Goal: Task Accomplishment & Management: Use online tool/utility

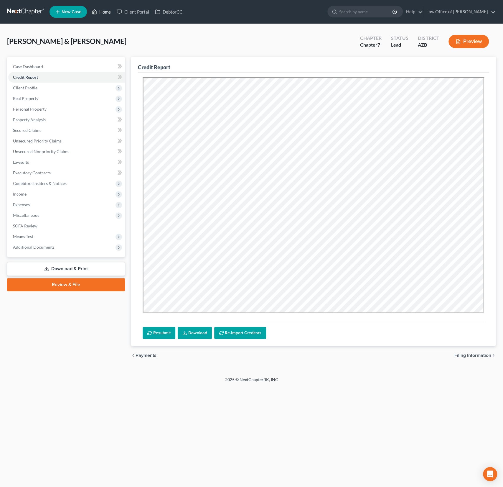
click at [108, 13] on link "Home" at bounding box center [101, 11] width 25 height 11
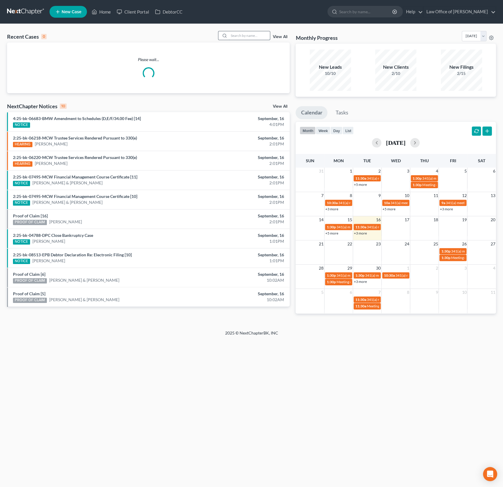
click at [253, 35] on input "search" at bounding box center [249, 35] width 41 height 9
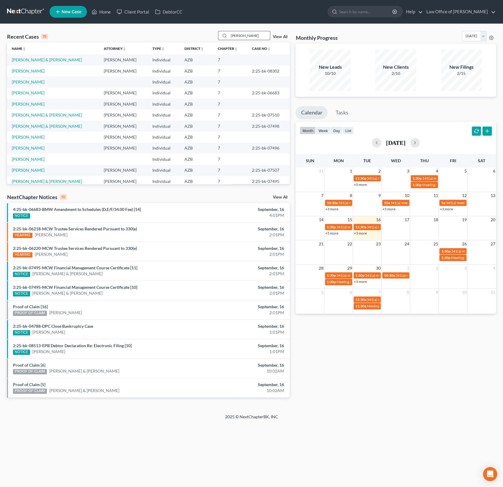
type input "[PERSON_NAME]"
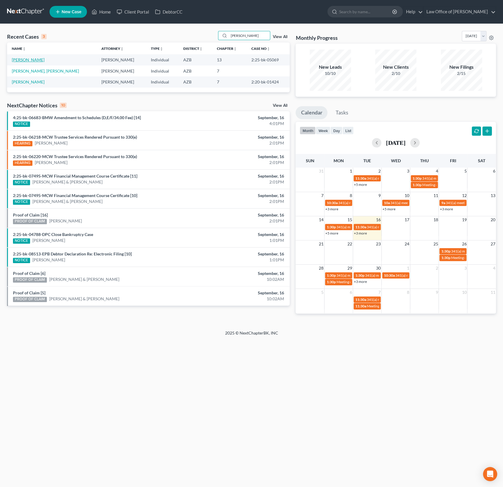
click at [28, 58] on link "[PERSON_NAME]" at bounding box center [28, 59] width 33 height 5
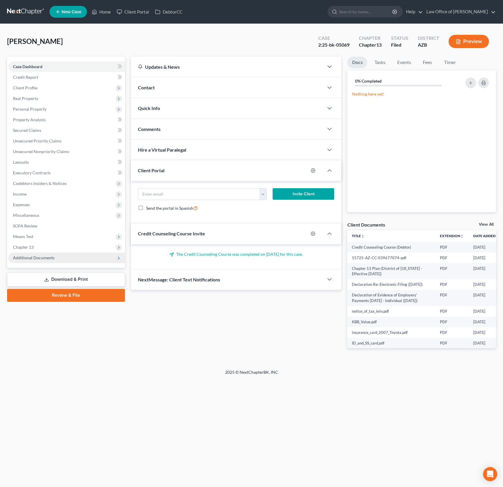
click at [40, 260] on span "Additional Documents" at bounding box center [66, 257] width 117 height 11
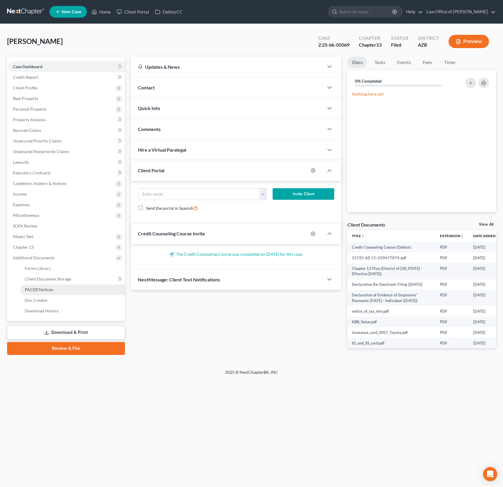
click at [42, 287] on span "PACER Notices" at bounding box center [39, 289] width 28 height 5
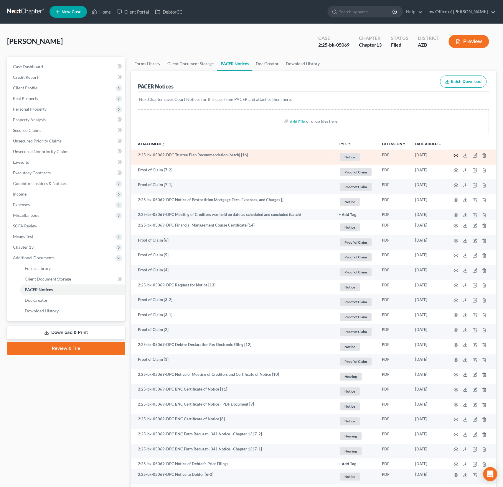
click at [455, 154] on icon "button" at bounding box center [456, 155] width 4 height 3
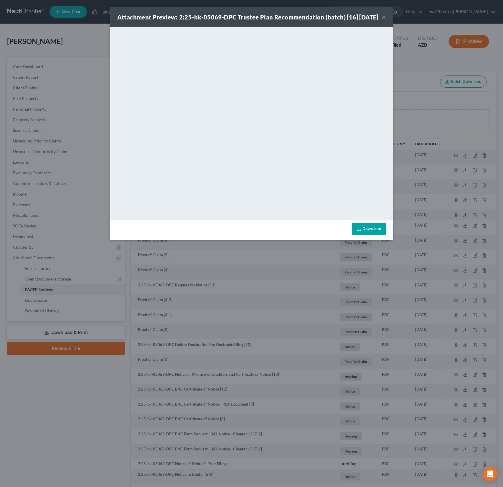
click at [385, 21] on button "×" at bounding box center [384, 17] width 4 height 7
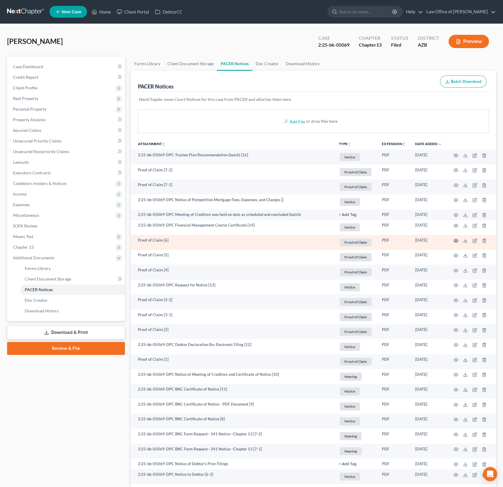
click at [456, 240] on circle "button" at bounding box center [456, 240] width 1 height 1
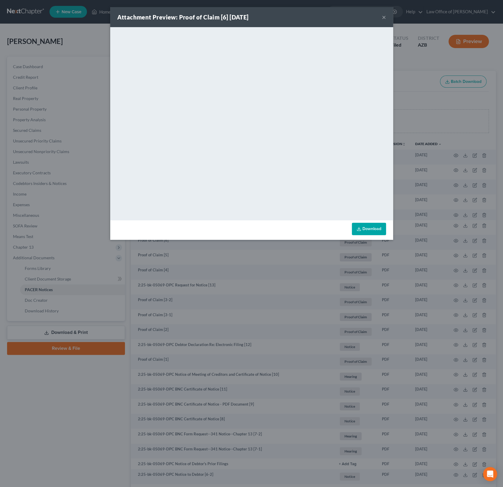
click at [272, 15] on div "Attachment Preview: Proof of Claim [6] [DATE] ×" at bounding box center [251, 17] width 283 height 20
click at [388, 18] on div "Attachment Preview: Proof of Claim [6] [DATE] ×" at bounding box center [251, 17] width 283 height 20
click at [384, 17] on button "×" at bounding box center [384, 17] width 4 height 7
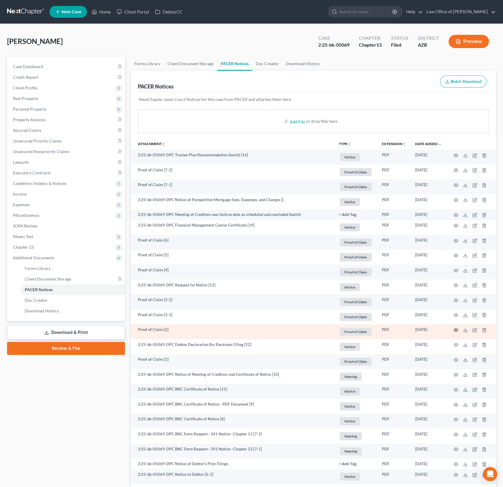
click at [456, 328] on icon "button" at bounding box center [456, 330] width 5 height 5
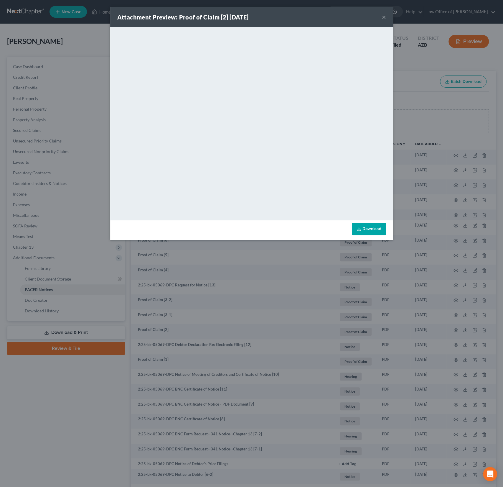
click at [385, 17] on button "×" at bounding box center [384, 17] width 4 height 7
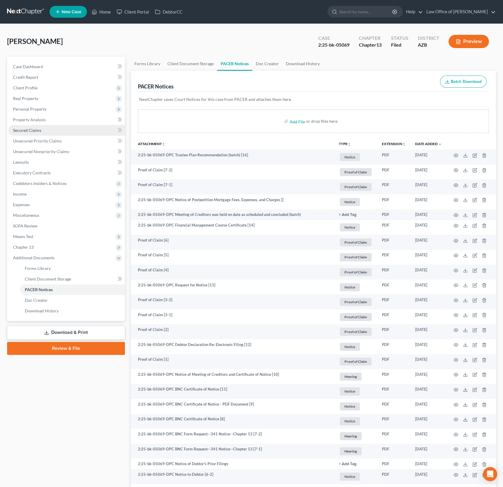
click at [27, 130] on span "Secured Claims" at bounding box center [27, 130] width 28 height 5
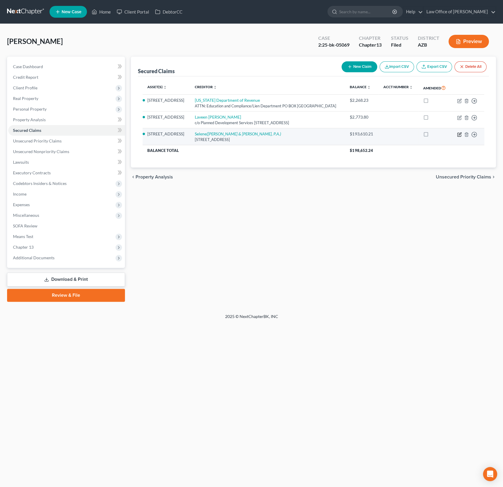
click at [460, 132] on icon "button" at bounding box center [459, 134] width 5 height 5
select select "39"
select select "4"
select select "0"
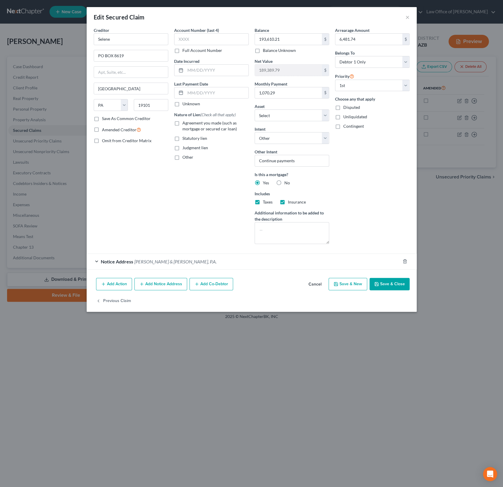
click at [161, 263] on div "Notice Address [PERSON_NAME] & [PERSON_NAME], P.A." at bounding box center [244, 262] width 314 height 16
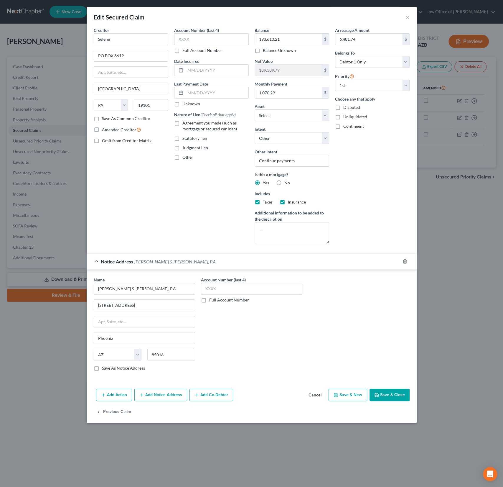
click at [312, 390] on button "Cancel" at bounding box center [315, 395] width 22 height 12
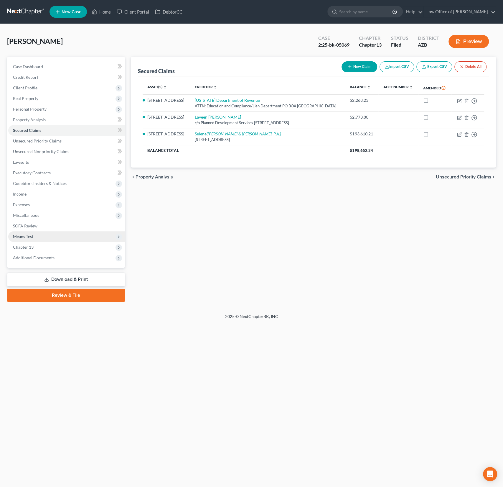
click at [27, 235] on span "Means Test" at bounding box center [23, 236] width 20 height 5
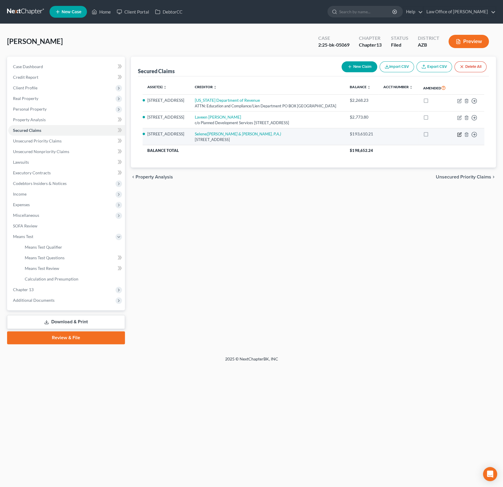
click at [458, 135] on icon "button" at bounding box center [460, 135] width 4 height 4
select select "39"
select select "7"
select select "4"
select select "0"
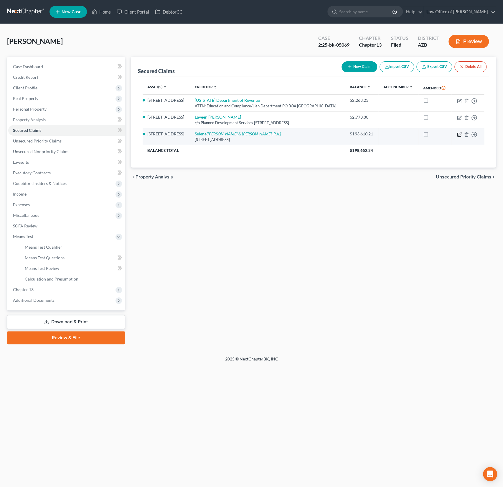
select select "0"
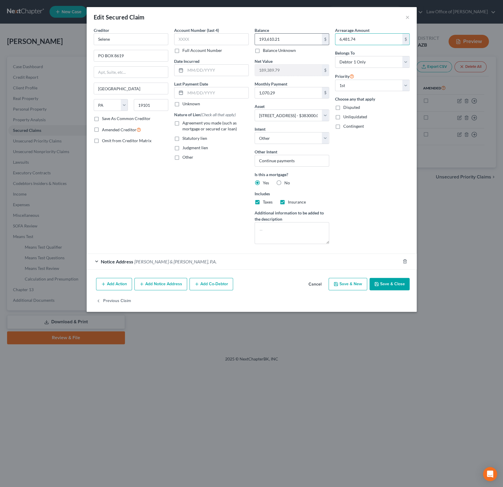
drag, startPoint x: 369, startPoint y: 40, endPoint x: 310, endPoint y: 33, distance: 59.1
click at [310, 33] on div "Creditor * Selene PO BOX 8619 [GEOGRAPHIC_DATA] [US_STATE] AK AR AZ CA CO [GEOG…" at bounding box center [252, 137] width 322 height 221
drag, startPoint x: 367, startPoint y: 37, endPoint x: 323, endPoint y: 35, distance: 43.7
click at [325, 35] on div "Creditor * Selene PO BOX 8619 [GEOGRAPHIC_DATA] [US_STATE] AK AR AZ CA CO [GEOG…" at bounding box center [252, 137] width 322 height 221
click at [408, 17] on button "×" at bounding box center [408, 17] width 4 height 7
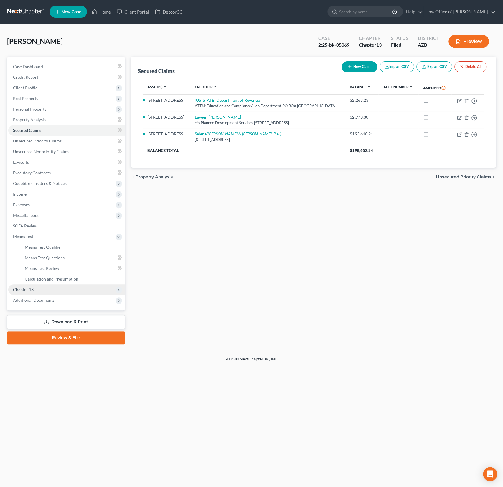
click at [35, 289] on span "Chapter 13" at bounding box center [66, 289] width 117 height 11
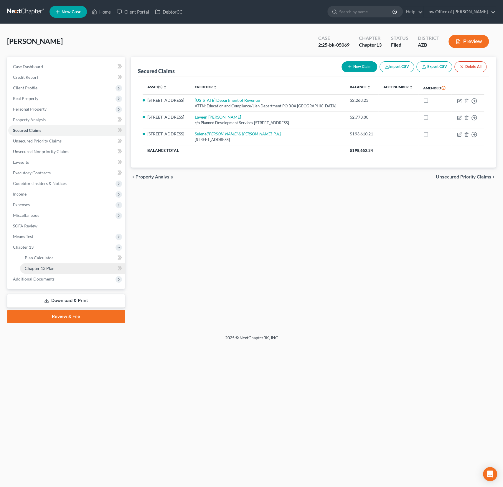
click at [50, 267] on span "Chapter 13 Plan" at bounding box center [40, 268] width 30 height 5
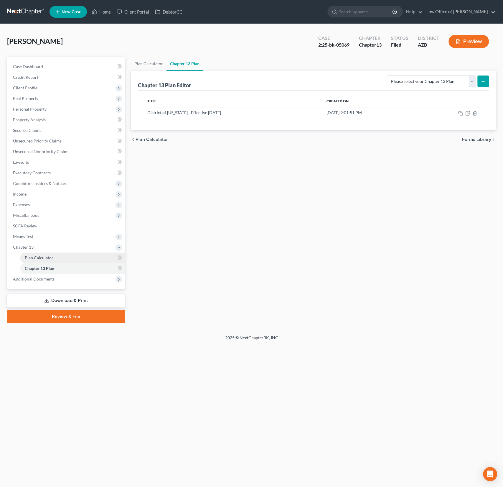
click at [40, 260] on link "Plan Calculator" at bounding box center [72, 257] width 105 height 11
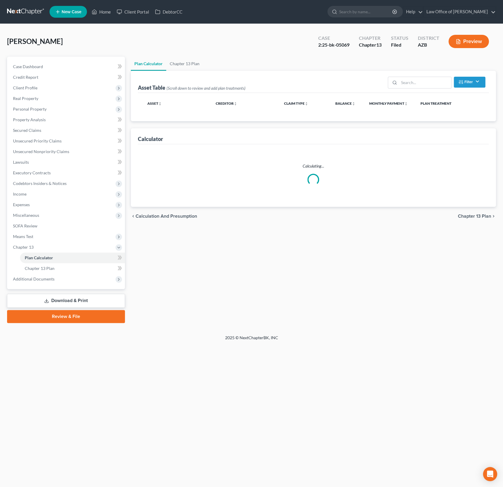
select select "59"
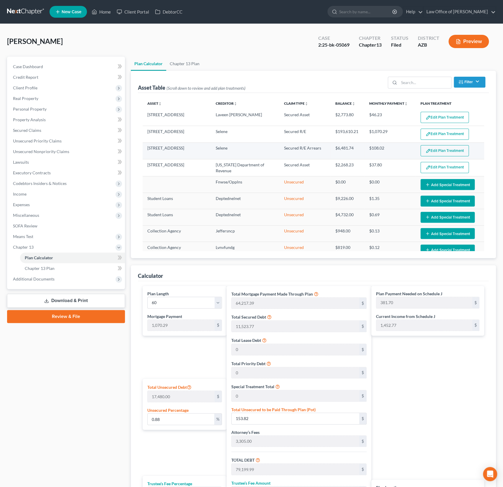
click at [437, 149] on button "Edit Plan Treatment" at bounding box center [445, 150] width 48 height 11
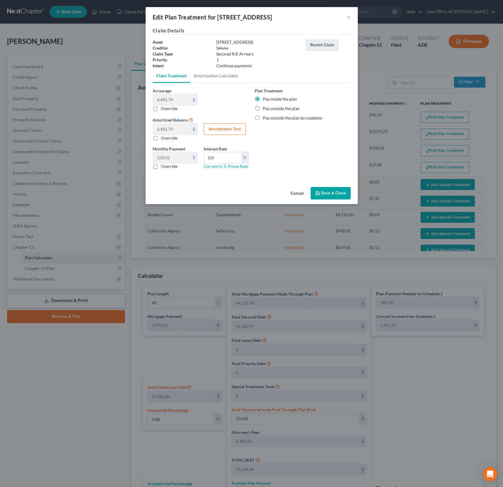
click at [161, 137] on label "Override" at bounding box center [169, 138] width 17 height 6
click at [163, 137] on input "Override" at bounding box center [165, 137] width 4 height 4
checkbox input "true"
type input "0"
drag, startPoint x: 175, startPoint y: 131, endPoint x: 146, endPoint y: 124, distance: 30.4
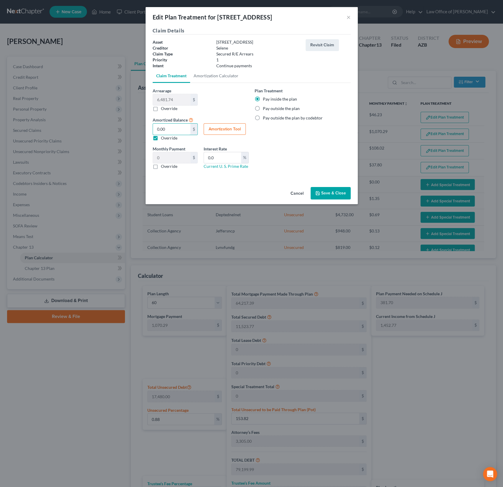
click at [146, 124] on div "Claim Details Asset [STREET_ADDRESS] Creditor Selene Claim Type Secured R/E Arr…" at bounding box center [252, 105] width 212 height 157
drag, startPoint x: 170, startPoint y: 128, endPoint x: 153, endPoint y: 125, distance: 17.1
click at [153, 125] on input "0.00" at bounding box center [171, 129] width 37 height 11
type input "1"
type input "0.01"
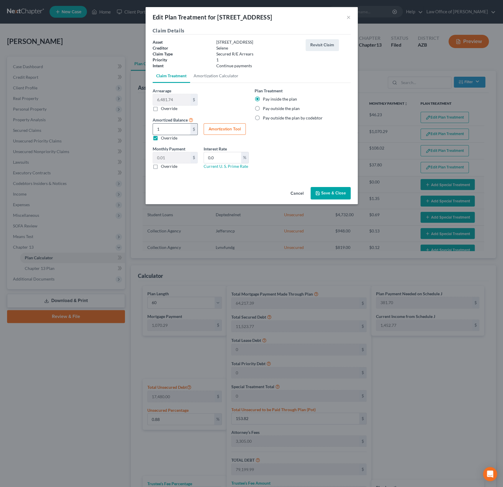
type input "12"
type input "0.20"
type input "122"
type input "2.03"
type input "1225"
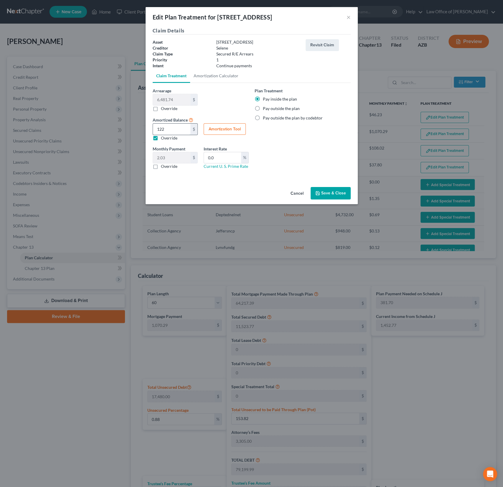
type input "20.41"
type input "1,2258"
type input "204.30"
type input "12,258.7"
type input "204.31"
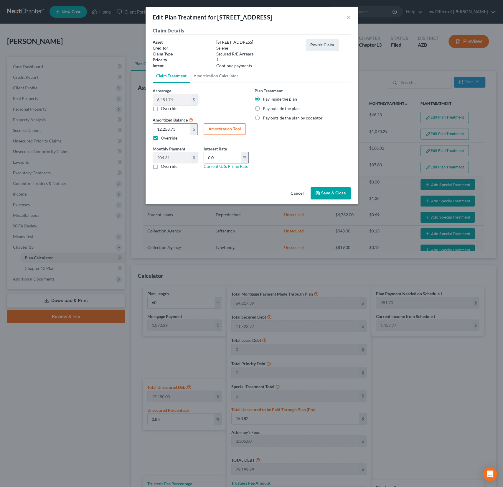
type input "12,258.73"
click at [188, 156] on div "Monthly Payment 204.31 $ 0.00 $ Override Interest Rate 0.0 % Current U. S. Prim…" at bounding box center [201, 160] width 102 height 29
type input "4.1250"
click at [331, 193] on button "Save & Close" at bounding box center [331, 193] width 40 height 12
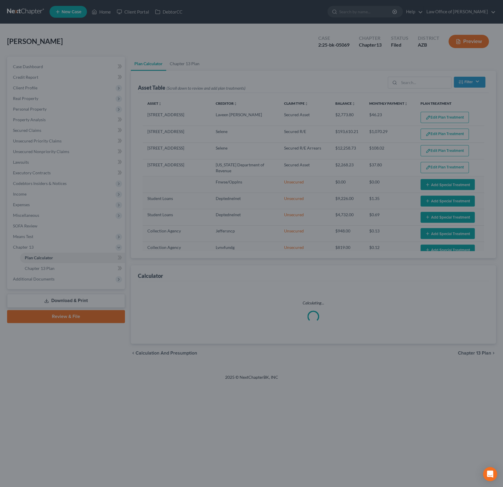
select select "59"
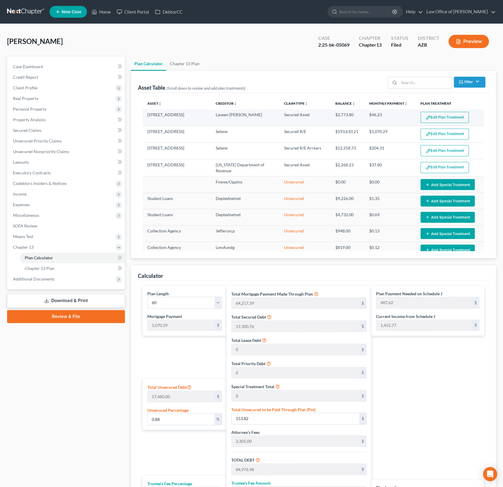
click at [448, 117] on button "Edit Plan Treatment" at bounding box center [445, 117] width 48 height 11
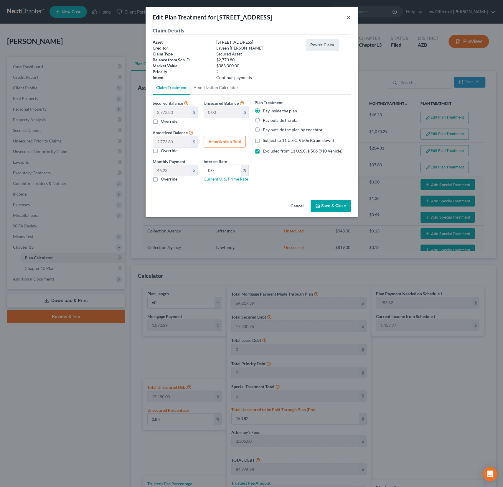
click at [349, 16] on button "×" at bounding box center [349, 17] width 4 height 7
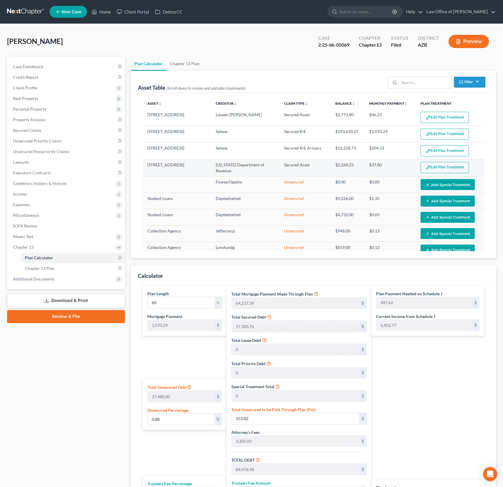
click at [442, 165] on button "Edit Plan Treatment" at bounding box center [445, 167] width 48 height 11
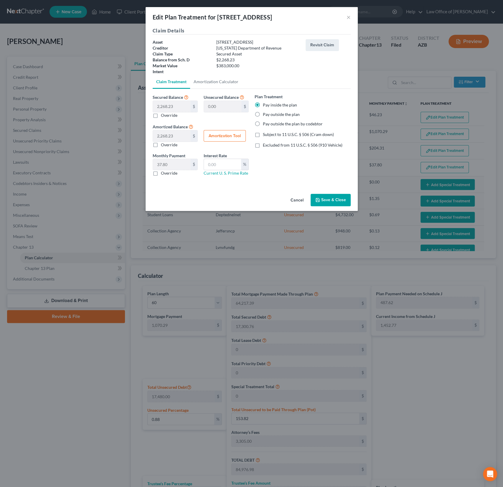
click at [161, 147] on label "Override" at bounding box center [169, 145] width 17 height 6
click at [163, 146] on input "Override" at bounding box center [165, 144] width 4 height 4
checkbox input "true"
type input "0"
drag, startPoint x: 170, startPoint y: 137, endPoint x: 150, endPoint y: 133, distance: 20.2
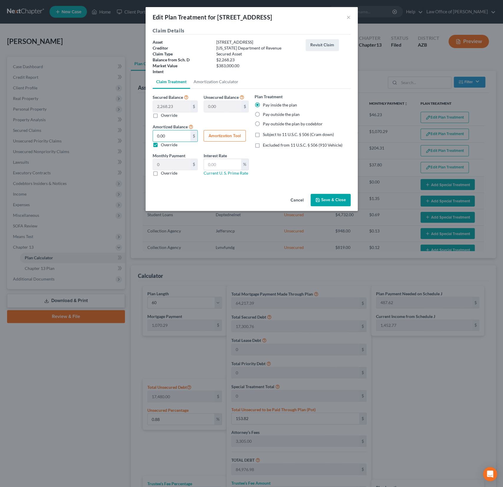
click at [150, 133] on div "2,268.23 $ 0.00 $ Override" at bounding box center [175, 139] width 51 height 18
drag, startPoint x: 177, startPoint y: 134, endPoint x: 141, endPoint y: 133, distance: 36.6
click at [141, 133] on div "Edit Plan Treatment for [STREET_ADDRESS] × Claim Details Asset [STREET_ADDRESS]…" at bounding box center [251, 243] width 503 height 487
type input "2"
type input "0.03"
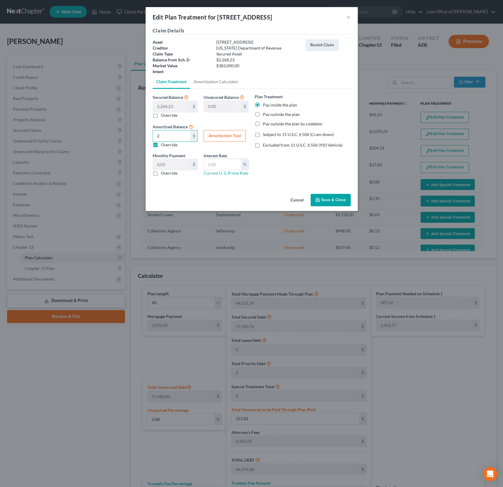
type input "23"
type input "0.38"
type input "230"
type input "3.83"
type input "2300"
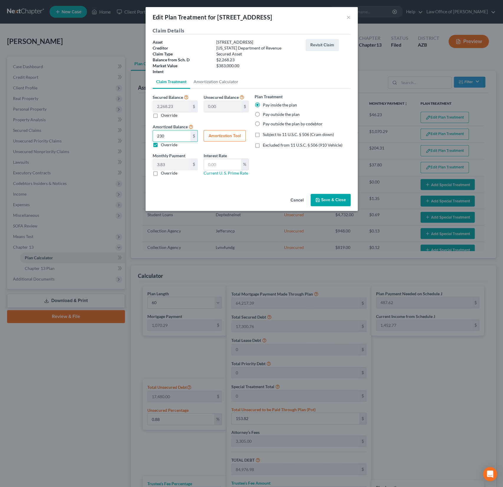
type input "38.33"
type input "2,300.4"
type input "38.34"
type input "2,300.43"
click at [333, 200] on button "Save & Close" at bounding box center [331, 200] width 40 height 12
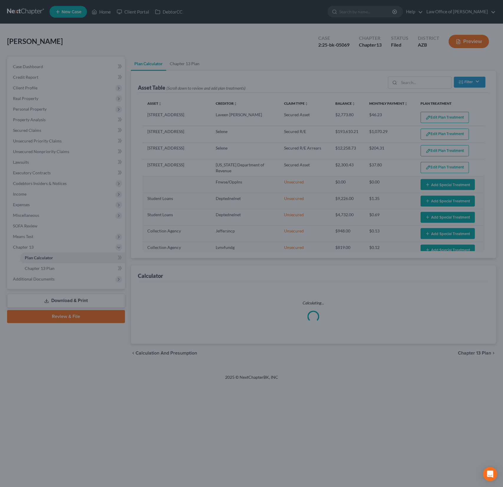
select select "59"
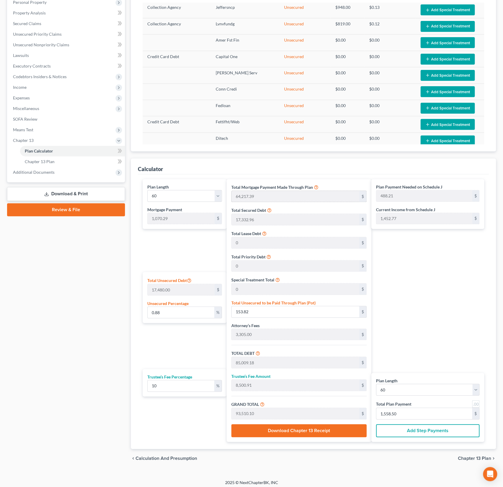
scroll to position [109, 0]
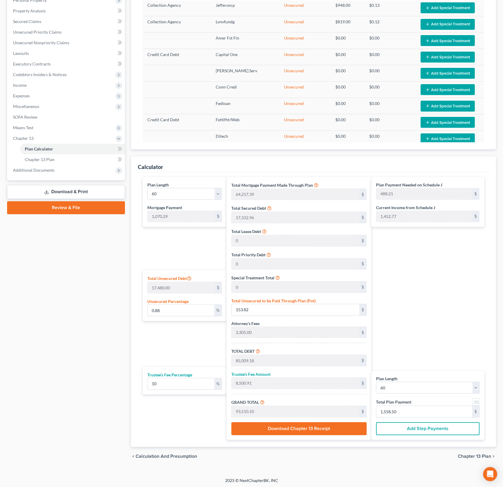
click at [427, 426] on button "Add Step Payments" at bounding box center [427, 428] width 103 height 13
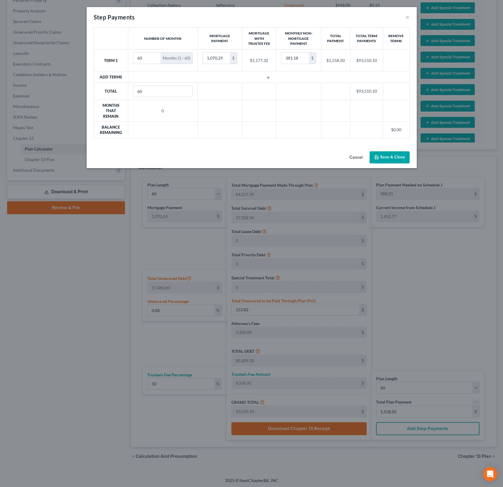
drag, startPoint x: 145, startPoint y: 58, endPoint x: 127, endPoint y: 56, distance: 18.1
click at [127, 56] on tr "Term 1 60 Months (1 - 60) 1,070.29 $ $1,177.32 381.18 $ $1,558.50 $93,510.10" at bounding box center [252, 61] width 316 height 22
click at [116, 75] on th "Add Terms" at bounding box center [111, 76] width 34 height 11
drag, startPoint x: 147, startPoint y: 59, endPoint x: 125, endPoint y: 55, distance: 22.0
click at [125, 55] on tr "Term 1 60 Months (1 - 60) 1,070.29 $ $1,177.32 381.18 $ $1,558.50 $93,510.10" at bounding box center [252, 61] width 316 height 22
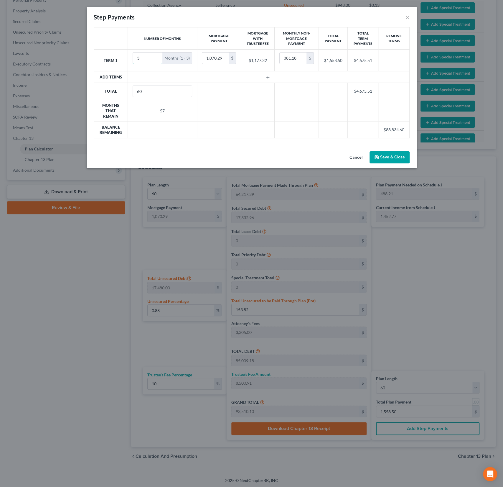
type input "3"
drag, startPoint x: 300, startPoint y: 58, endPoint x: 281, endPoint y: 55, distance: 19.8
click at [282, 55] on input "381.18" at bounding box center [293, 57] width 27 height 11
drag, startPoint x: 299, startPoint y: 61, endPoint x: 287, endPoint y: 54, distance: 14.0
click at [287, 54] on input "381.18" at bounding box center [293, 57] width 27 height 11
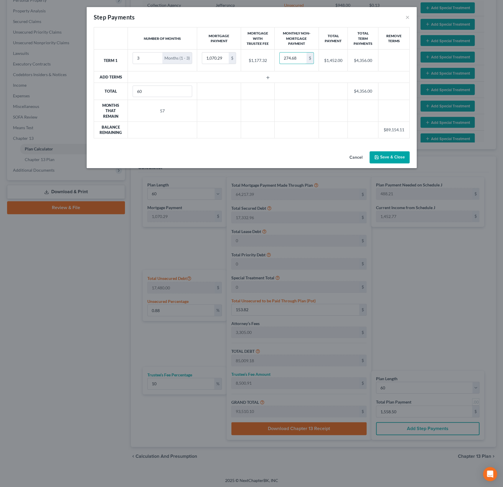
type input "274.68"
click at [269, 77] on icon "button" at bounding box center [268, 77] width 5 height 5
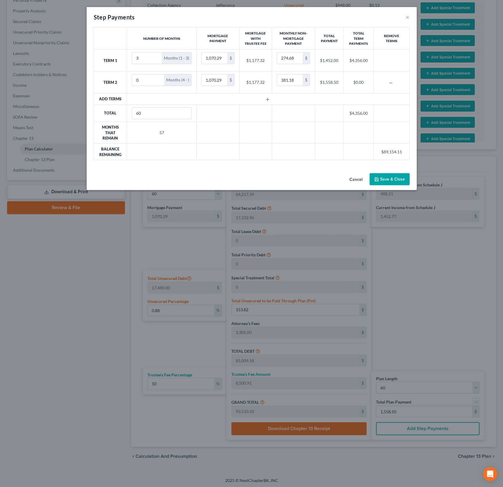
drag, startPoint x: 151, startPoint y: 83, endPoint x: 122, endPoint y: 77, distance: 29.5
click at [123, 77] on tr "Term 2 0 Months (4 - ) 1,070.29 $ $1,177.32 381.18 $ $1,558.50 $0.00" at bounding box center [252, 82] width 316 height 22
type input "4"
click at [186, 79] on input "number" at bounding box center [161, 79] width 59 height 11
click at [181, 82] on div "Months (4 - )" at bounding box center [177, 79] width 27 height 11
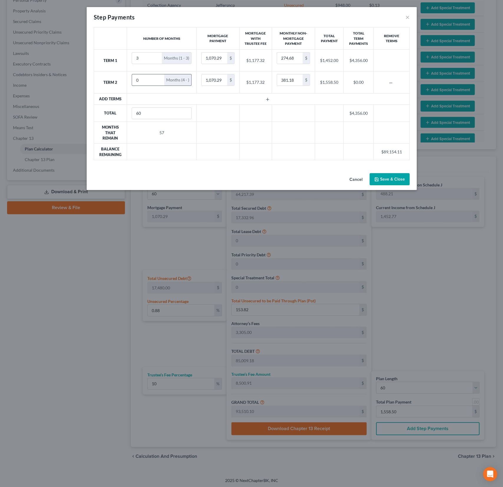
click at [183, 80] on div "Months (4 - )" at bounding box center [177, 79] width 27 height 11
click at [143, 78] on input "0" at bounding box center [148, 79] width 32 height 11
drag, startPoint x: 143, startPoint y: 78, endPoint x: 122, endPoint y: 76, distance: 21.3
click at [122, 76] on tr "Term 2 0 Months (4 - ) 1,070.29 $ $1,177.32 381.18 $ $1,558.50 $0.00" at bounding box center [252, 82] width 316 height 22
type input "4"
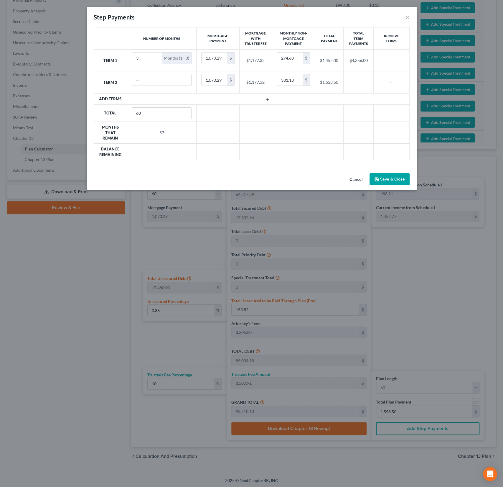
click at [157, 85] on td at bounding box center [162, 82] width 70 height 22
click at [184, 79] on input "0" at bounding box center [161, 79] width 59 height 11
click at [186, 81] on div "Months (4 - )" at bounding box center [177, 79] width 27 height 11
click at [136, 80] on input "0" at bounding box center [148, 79] width 32 height 11
drag, startPoint x: 143, startPoint y: 81, endPoint x: 126, endPoint y: 76, distance: 17.7
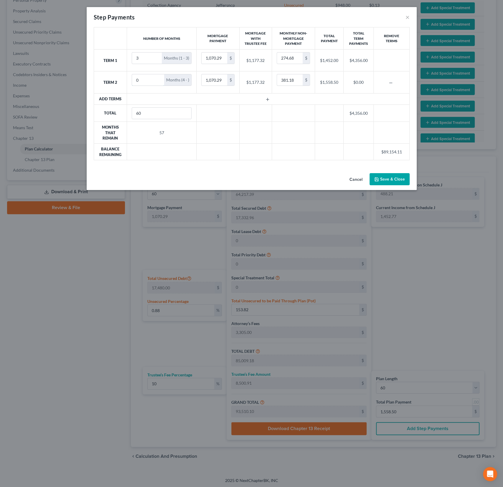
click at [126, 76] on tr "Term 2 0 Months (4 - ) 1,070.29 $ $1,177.32 381.18 $ $1,558.50 $0.00" at bounding box center [252, 82] width 316 height 22
click at [144, 79] on input "60" at bounding box center [145, 79] width 27 height 11
type input "6"
type input "57"
click at [190, 96] on td at bounding box center [268, 98] width 283 height 11
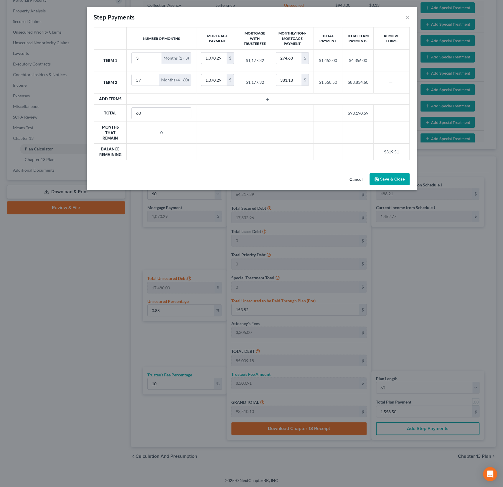
click at [396, 179] on button "Save & Close" at bounding box center [390, 179] width 40 height 12
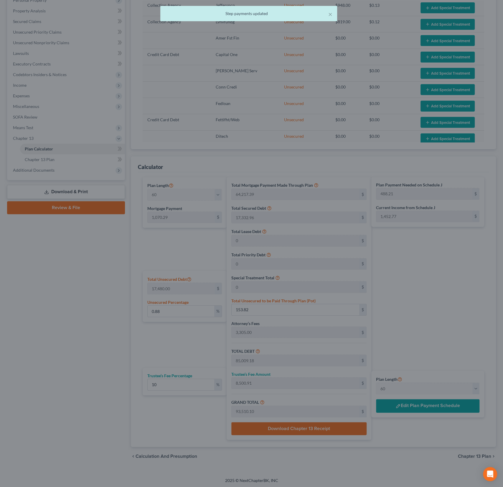
scroll to position [107, 0]
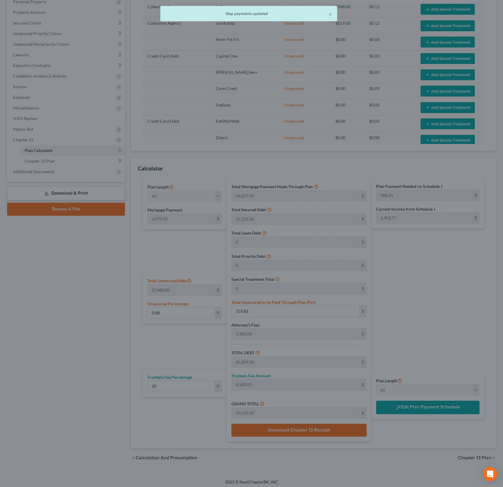
click at [392, 180] on div "Step Payments × Number of Months Mortgage Payment Mortgage With Trustee Fee Mon…" at bounding box center [251, 243] width 503 height 487
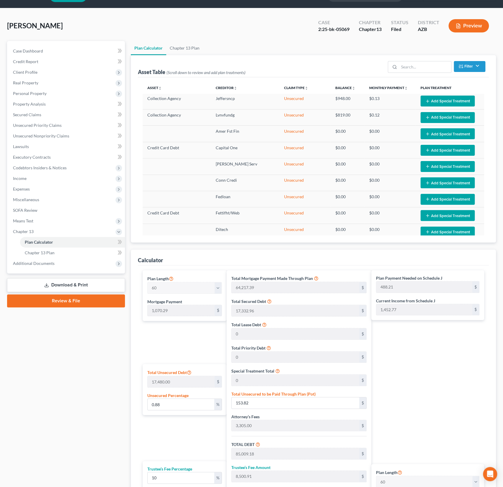
scroll to position [0, 0]
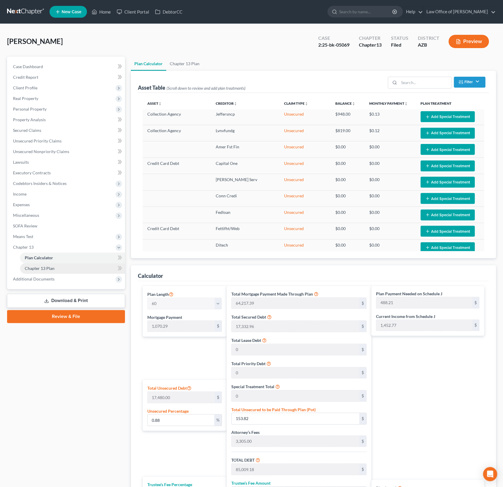
click at [43, 268] on span "Chapter 13 Plan" at bounding box center [40, 268] width 30 height 5
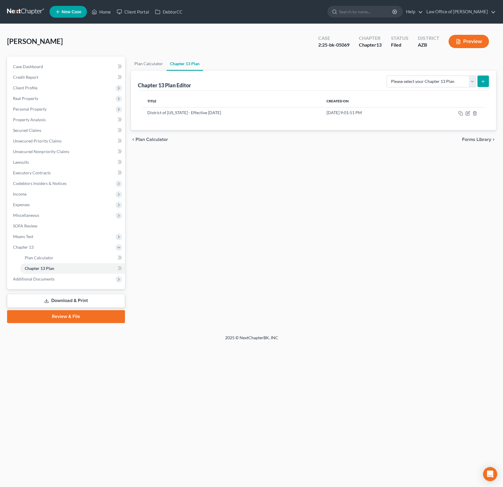
click at [487, 82] on button "submit" at bounding box center [483, 80] width 11 height 11
click at [459, 79] on select "Please select your Chapter 13 Plan District of [US_STATE] - Effective [DATE] Na…" at bounding box center [431, 81] width 89 height 12
select select "0"
click at [391, 75] on select "Please select your Chapter 13 Plan District of [US_STATE] - Effective [DATE] Na…" at bounding box center [431, 81] width 89 height 12
click at [485, 81] on line "submit" at bounding box center [483, 81] width 3 height 0
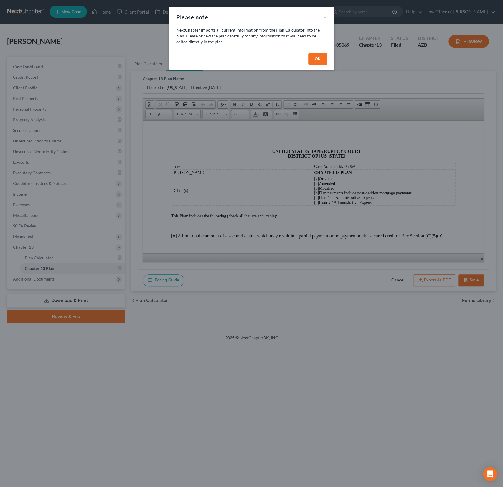
click at [317, 62] on button "OK" at bounding box center [317, 59] width 19 height 12
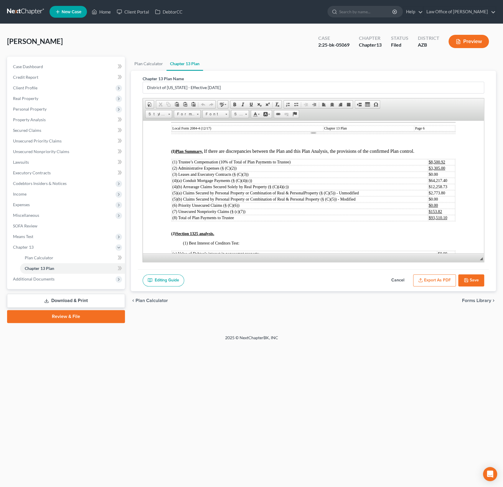
scroll to position [1474, 0]
click at [29, 98] on span "Real Property" at bounding box center [25, 98] width 25 height 5
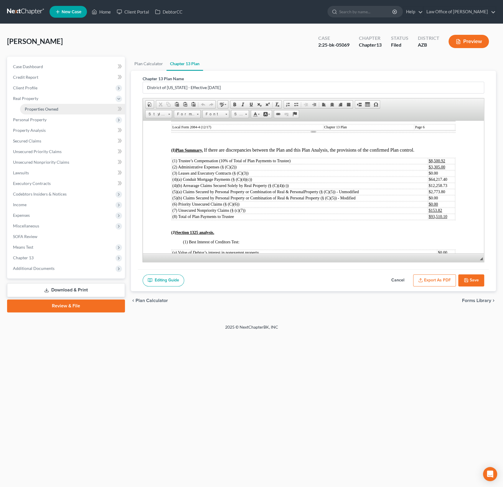
click at [39, 107] on span "Properties Owned" at bounding box center [42, 108] width 34 height 5
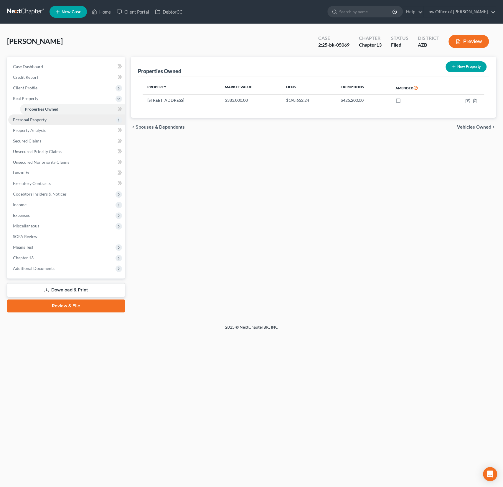
click at [35, 118] on span "Personal Property" at bounding box center [30, 119] width 34 height 5
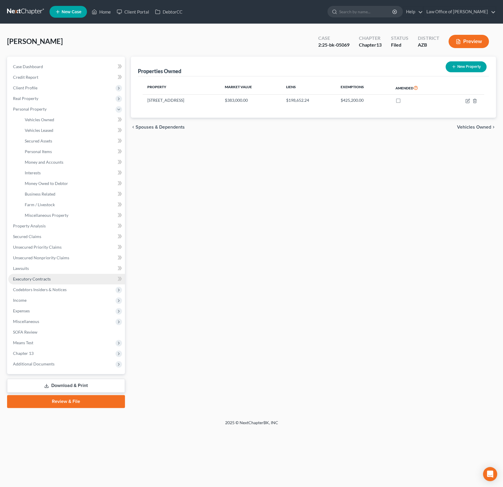
click at [41, 275] on link "Executory Contracts" at bounding box center [66, 279] width 117 height 11
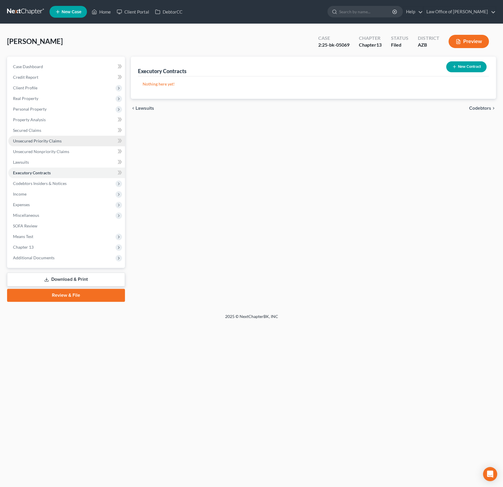
click at [45, 144] on link "Unsecured Priority Claims" at bounding box center [66, 141] width 117 height 11
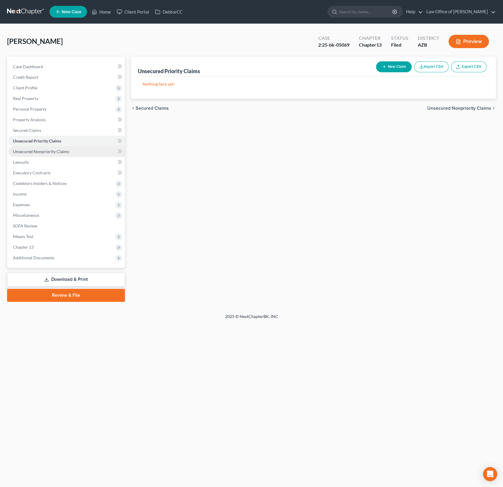
click at [64, 146] on link "Unsecured Nonpriority Claims" at bounding box center [66, 151] width 117 height 11
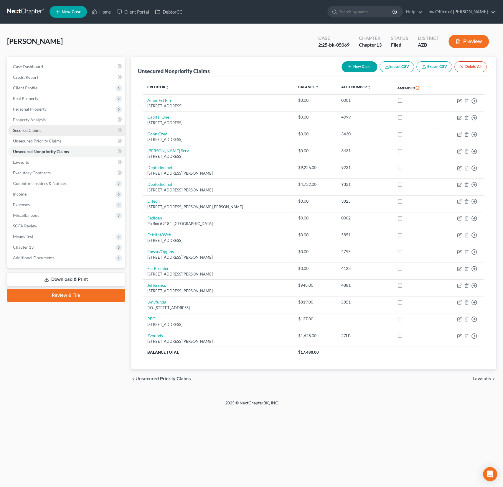
click at [37, 131] on span "Secured Claims" at bounding box center [27, 130] width 28 height 5
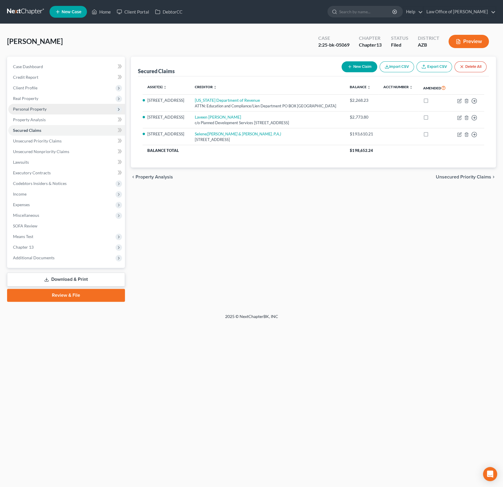
click at [36, 111] on span "Personal Property" at bounding box center [66, 109] width 117 height 11
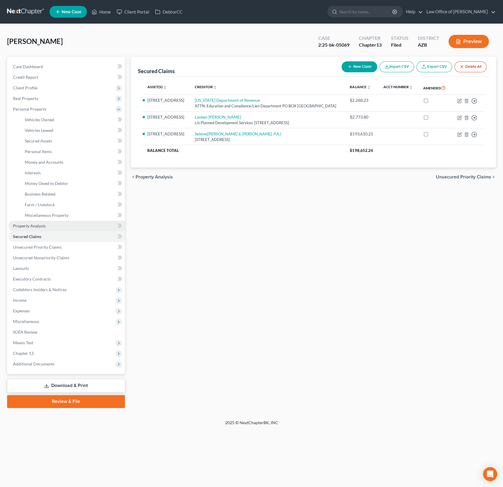
click at [36, 230] on link "Property Analysis" at bounding box center [66, 226] width 117 height 11
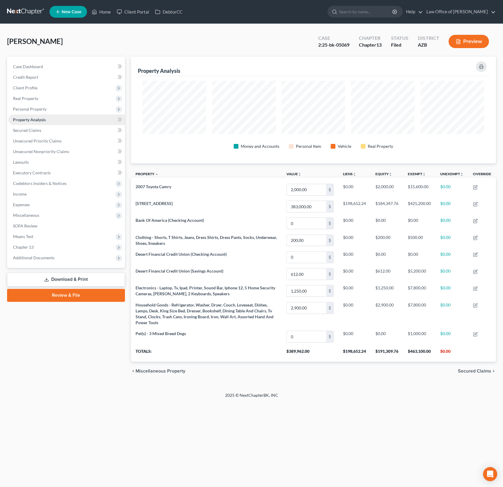
scroll to position [106, 365]
click at [27, 251] on span "Chapter 13" at bounding box center [66, 247] width 117 height 11
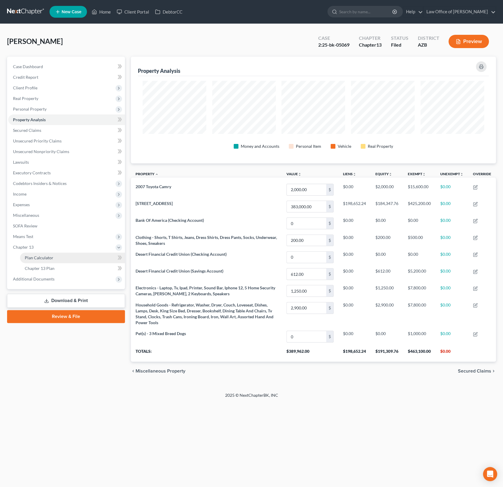
click at [37, 256] on span "Plan Calculator" at bounding box center [39, 257] width 29 height 5
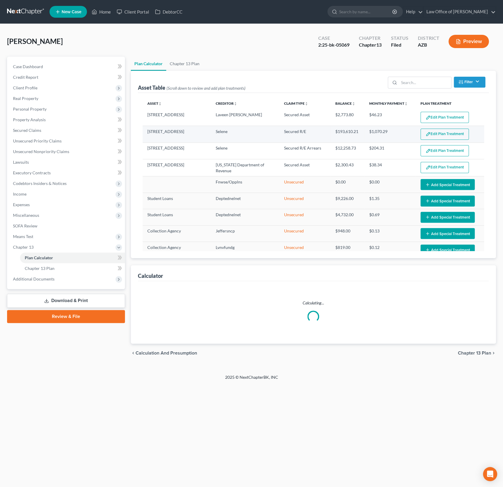
select select "59"
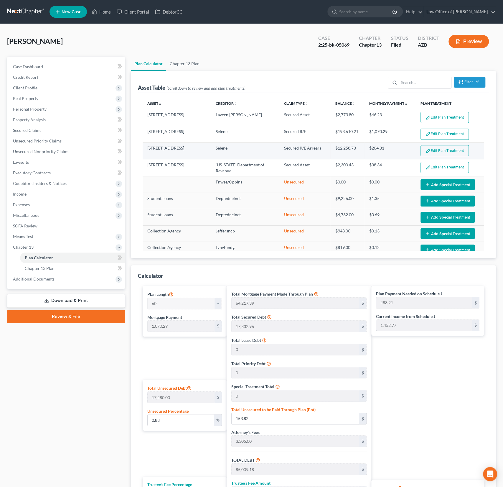
click at [437, 149] on button "Edit Plan Treatment" at bounding box center [445, 150] width 48 height 11
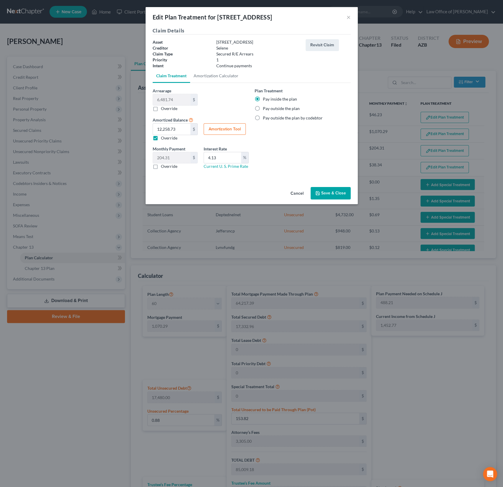
click at [161, 166] on label "Override" at bounding box center [169, 166] width 17 height 6
click at [163, 166] on input "Override" at bounding box center [165, 165] width 4 height 4
checkbox input "true"
drag, startPoint x: 220, startPoint y: 157, endPoint x: 203, endPoint y: 154, distance: 17.5
click at [203, 154] on div "Interest Rate 4.13 % Current U. S. Prime Rate" at bounding box center [226, 158] width 51 height 24
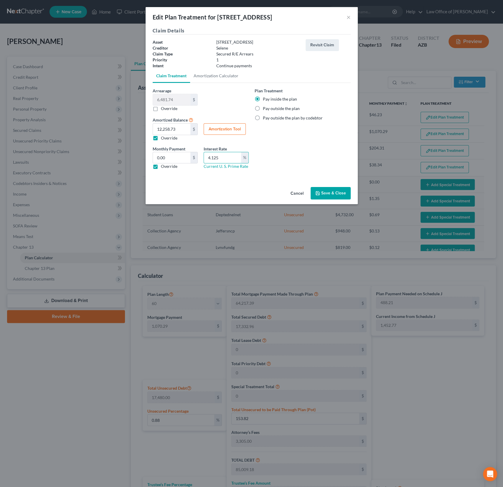
type input "4.125"
click at [239, 180] on div "Claim Details Asset [STREET_ADDRESS] Creditor Selene Claim Type Secured R/E Arr…" at bounding box center [252, 105] width 212 height 157
click at [214, 77] on link "Amortization Calculator" at bounding box center [216, 76] width 52 height 14
type input "6,481.74"
type input "4.125"
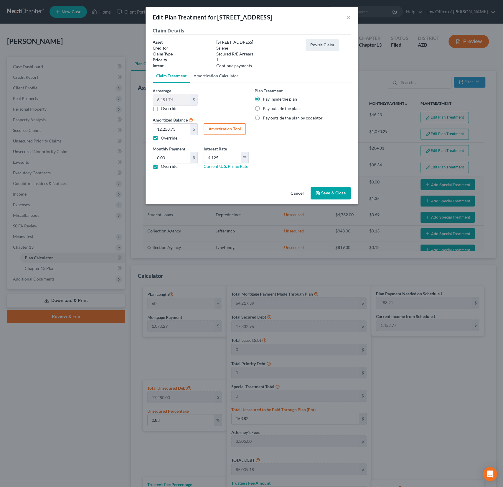
type input "60"
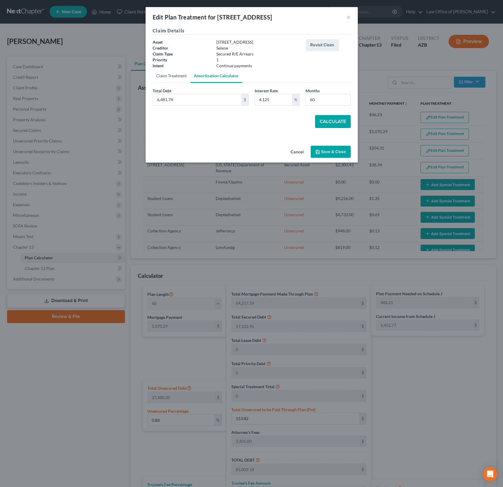
click at [167, 75] on link "Claim Treatment" at bounding box center [172, 76] width 38 height 14
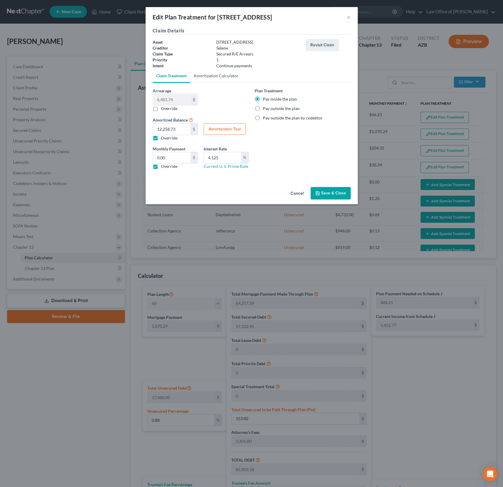
click at [226, 77] on link "Amortization Calculator" at bounding box center [216, 76] width 52 height 14
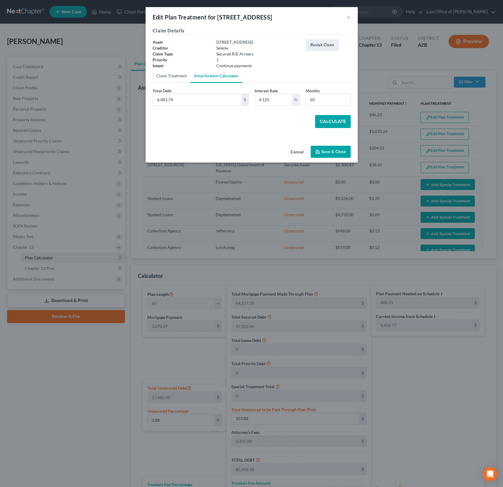
click at [176, 77] on link "Claim Treatment" at bounding box center [172, 76] width 38 height 14
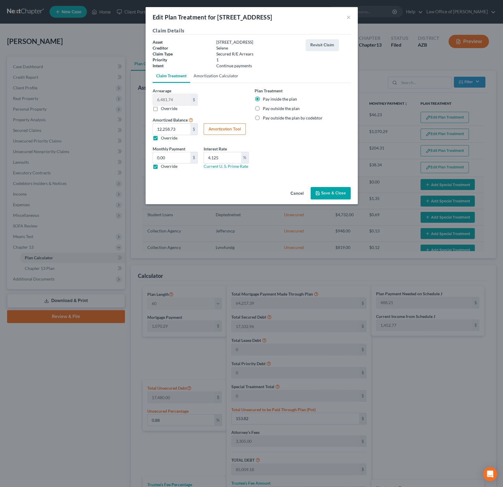
click at [222, 76] on link "Amortization Calculator" at bounding box center [216, 76] width 52 height 14
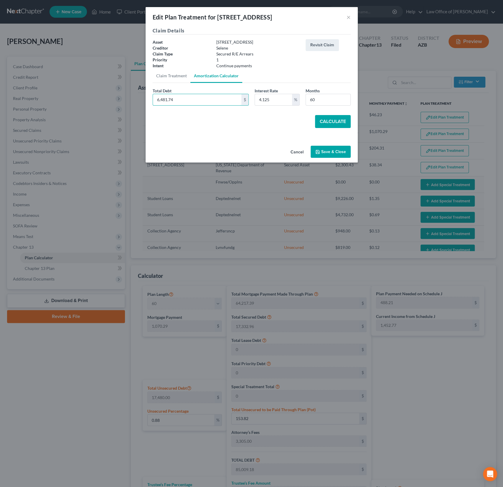
drag, startPoint x: 183, startPoint y: 100, endPoint x: 125, endPoint y: 93, distance: 58.5
click at [125, 93] on div "Edit Plan Treatment for [STREET_ADDRESS] × Claim Details Asset [STREET_ADDRESS]…" at bounding box center [251, 243] width 503 height 487
drag, startPoint x: 178, startPoint y: 98, endPoint x: 144, endPoint y: 93, distance: 34.9
click at [144, 93] on div "Edit Plan Treatment for [STREET_ADDRESS] × Claim Details Asset [STREET_ADDRESS]…" at bounding box center [251, 243] width 503 height 487
type input "12,258.73"
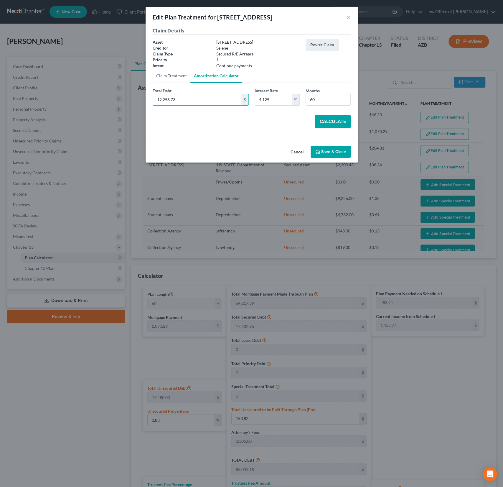
click at [327, 123] on button "Calculate" at bounding box center [333, 121] width 36 height 13
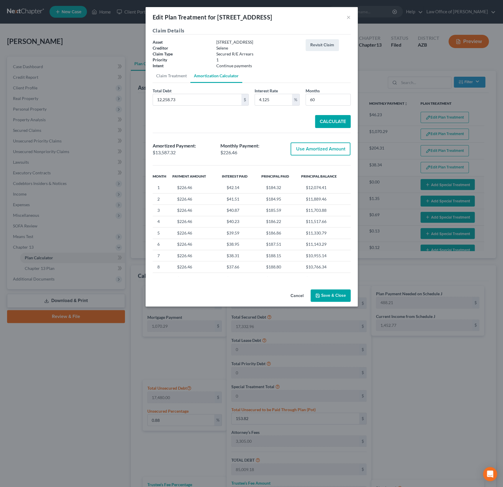
click at [324, 150] on button "Use Amortized Amount" at bounding box center [321, 148] width 60 height 13
type input "13,587.32"
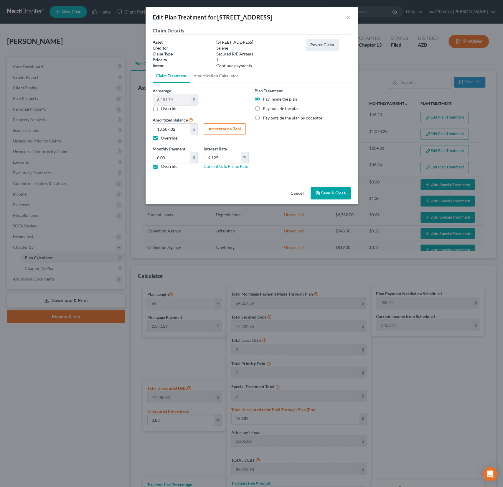
click at [161, 167] on label "Override" at bounding box center [169, 166] width 17 height 6
click at [163, 167] on input "Override" at bounding box center [165, 165] width 4 height 4
checkbox input "false"
click at [331, 196] on button "Save & Close" at bounding box center [331, 193] width 40 height 12
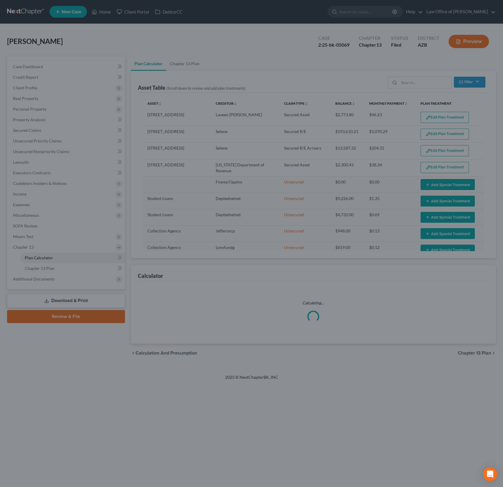
select select "59"
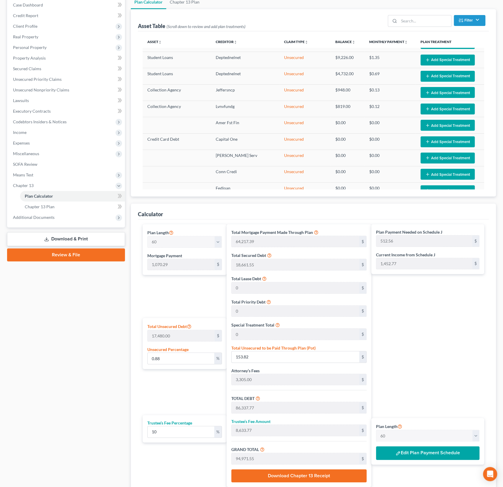
scroll to position [68, 0]
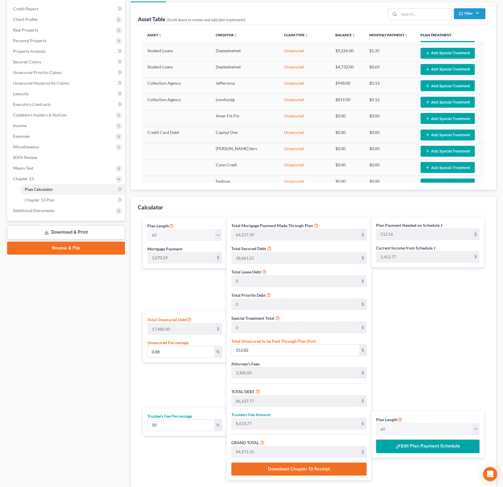
click at [419, 449] on button "Edit Plan Payment Schedule" at bounding box center [427, 446] width 103 height 14
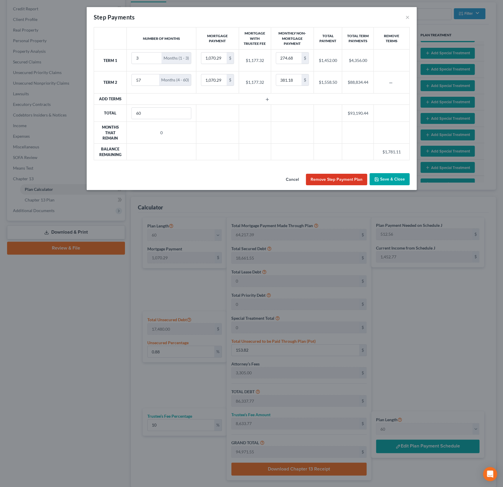
click at [410, 14] on div "Step Payments ×" at bounding box center [252, 17] width 330 height 20
click at [334, 176] on button "Remove Step Payment Plan" at bounding box center [336, 180] width 61 height 12
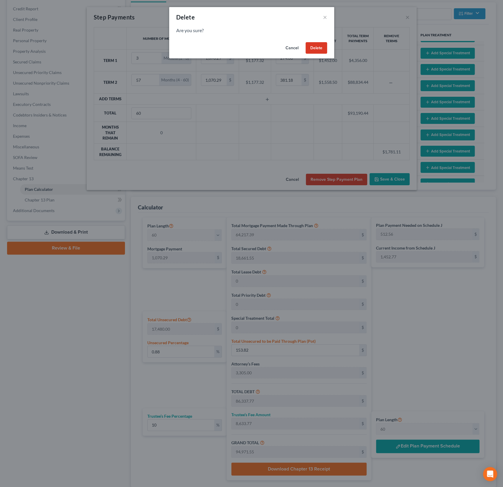
click at [316, 46] on button "Delete" at bounding box center [317, 48] width 22 height 12
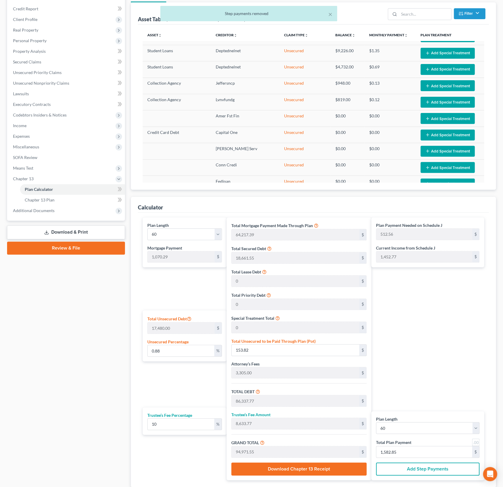
click at [424, 472] on button "Add Step Payments" at bounding box center [427, 468] width 103 height 13
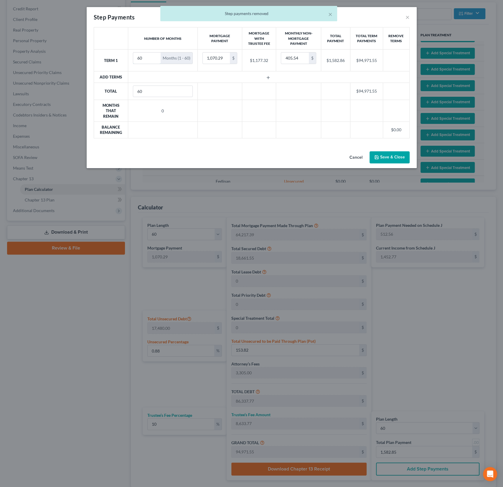
drag, startPoint x: 146, startPoint y: 60, endPoint x: 126, endPoint y: 59, distance: 19.2
click at [126, 59] on tr "Term 1 60 Months (1 - 60) 1,070.29 $ $1,177.32 405.54 $ $1,582.86 $94,971.55" at bounding box center [252, 61] width 316 height 22
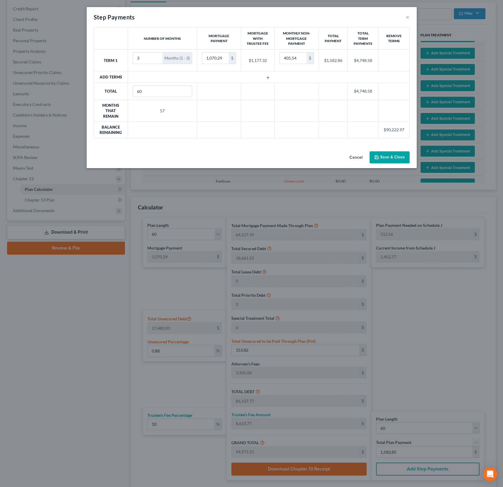
type input "3"
click at [146, 76] on td at bounding box center [269, 76] width 282 height 11
click at [267, 76] on icon "button" at bounding box center [268, 77] width 5 height 5
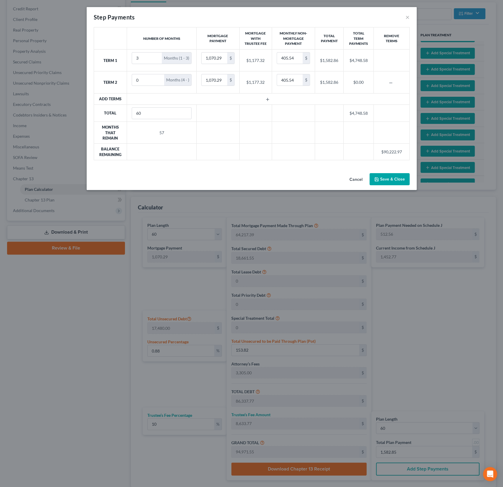
click at [358, 180] on button "Cancel" at bounding box center [356, 180] width 22 height 12
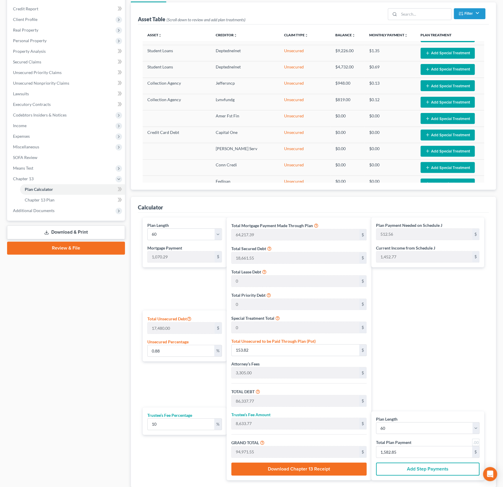
click at [414, 469] on button "Add Step Payments" at bounding box center [427, 468] width 103 height 13
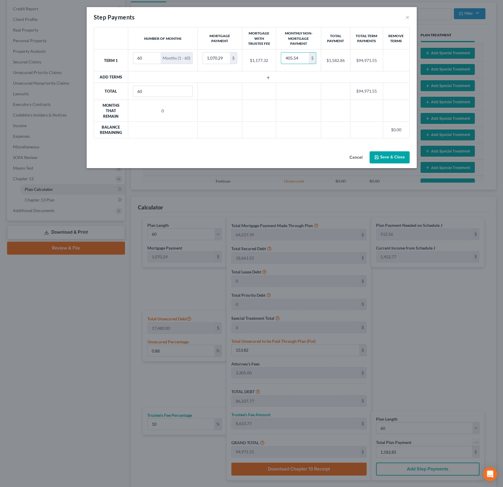
drag, startPoint x: 300, startPoint y: 59, endPoint x: 276, endPoint y: 53, distance: 24.5
click at [276, 53] on td "405.54 $" at bounding box center [298, 61] width 45 height 22
drag, startPoint x: 300, startPoint y: 60, endPoint x: 277, endPoint y: 55, distance: 23.2
click at [277, 55] on td "405.54 $" at bounding box center [298, 61] width 45 height 22
type input "274.68"
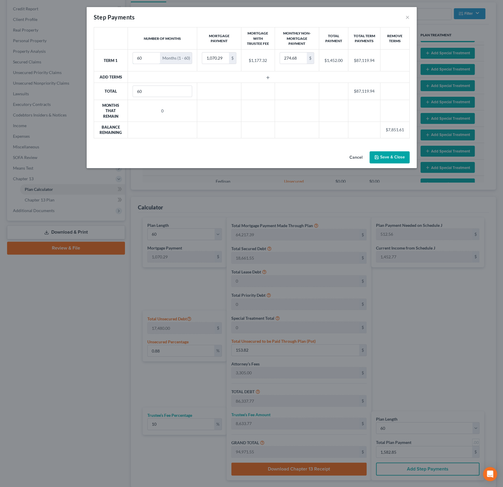
drag, startPoint x: 147, startPoint y: 59, endPoint x: 129, endPoint y: 56, distance: 17.3
click at [129, 56] on td "60 Months (1 - 60)" at bounding box center [163, 61] width 70 height 22
type input "3"
click at [268, 76] on icon "button" at bounding box center [268, 77] width 5 height 5
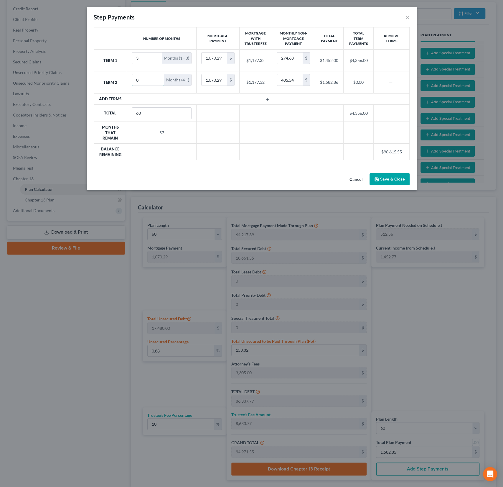
drag, startPoint x: 153, startPoint y: 77, endPoint x: 111, endPoint y: 75, distance: 41.6
click at [111, 75] on tr "Term 2 0 Months (4 - ) 1,070.29 $ $1,177.32 405.54 $ $1,582.86 $0.00" at bounding box center [252, 82] width 316 height 22
type input "57"
click at [191, 169] on div "Number of Months Mortgage Payment Mortgage With Trustee Fee Monthly Non-Mortgag…" at bounding box center [252, 99] width 330 height 144
click at [392, 176] on button "Save & Close" at bounding box center [390, 179] width 40 height 12
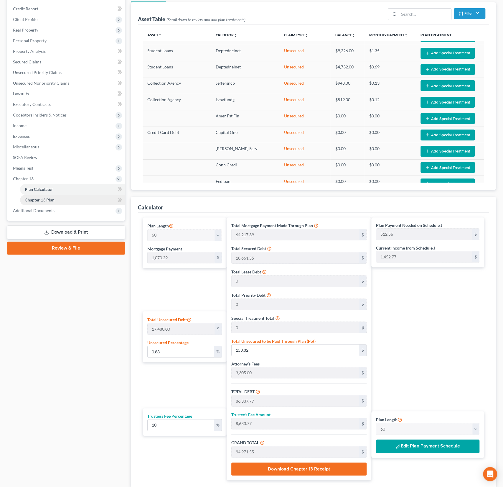
click at [47, 201] on span "Chapter 13 Plan" at bounding box center [40, 199] width 30 height 5
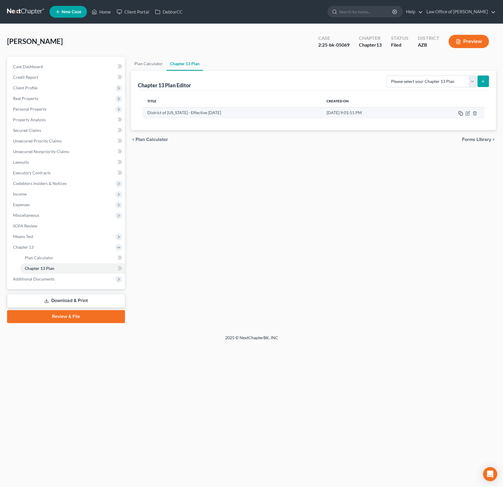
click at [460, 113] on rect "button" at bounding box center [461, 114] width 3 height 3
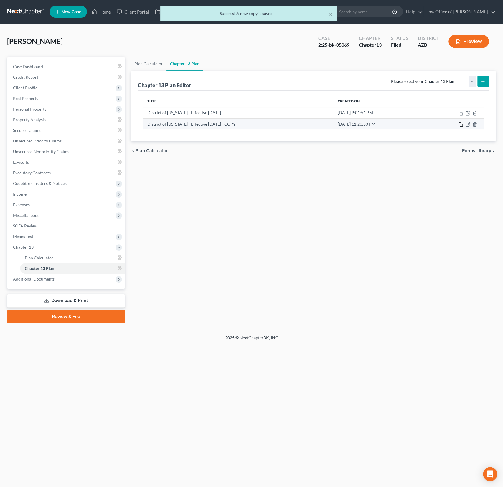
click at [460, 125] on rect "button" at bounding box center [461, 125] width 3 height 3
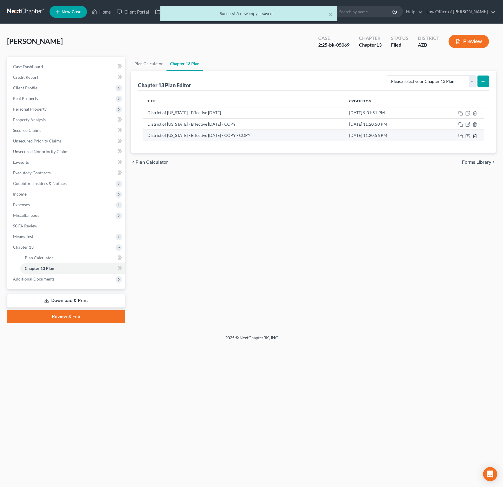
click at [476, 136] on icon "button" at bounding box center [475, 136] width 5 height 5
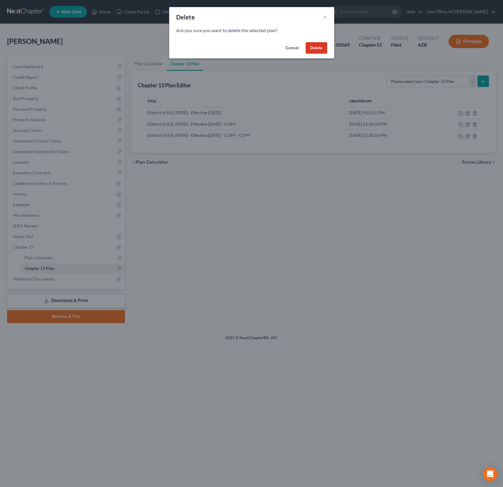
click at [315, 48] on button "Delete" at bounding box center [317, 48] width 22 height 12
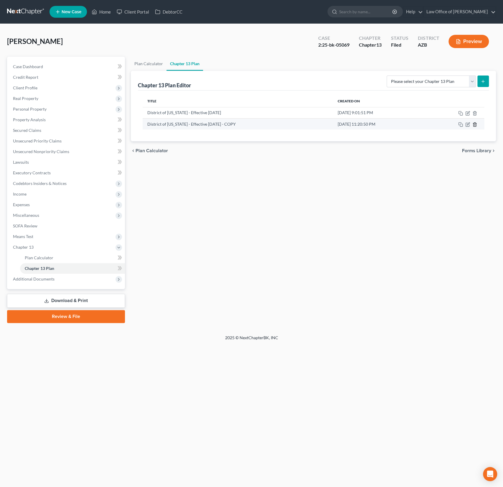
click at [476, 125] on icon "button" at bounding box center [474, 124] width 3 height 4
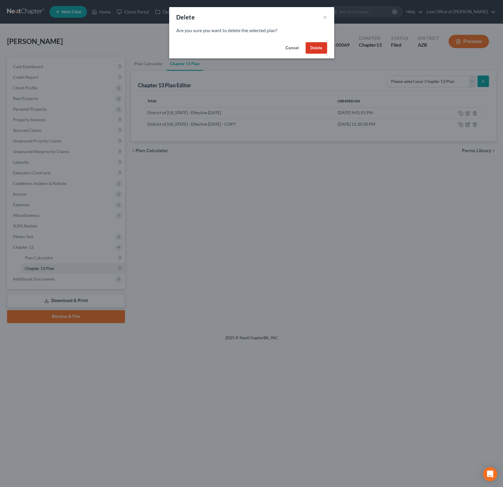
click at [314, 52] on button "Delete" at bounding box center [317, 48] width 22 height 12
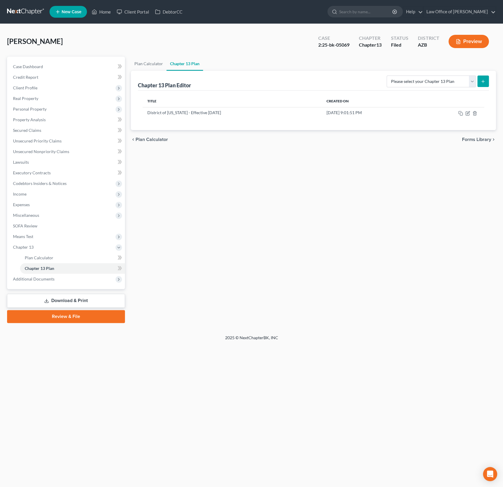
click at [483, 82] on line "submit" at bounding box center [483, 81] width 0 height 3
click at [442, 85] on select "Please select your Chapter 13 Plan District of [US_STATE] - Effective [DATE] Na…" at bounding box center [431, 81] width 89 height 12
select select "0"
click at [391, 75] on select "Please select your Chapter 13 Plan District of [US_STATE] - Effective [DATE] Na…" at bounding box center [431, 81] width 89 height 12
click at [486, 80] on button "submit" at bounding box center [483, 80] width 11 height 11
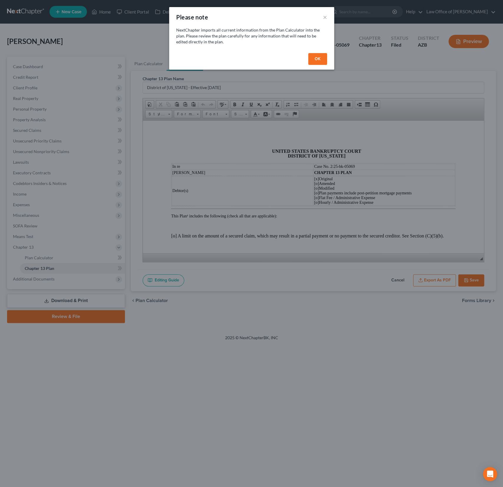
click at [321, 56] on button "OK" at bounding box center [317, 59] width 19 height 12
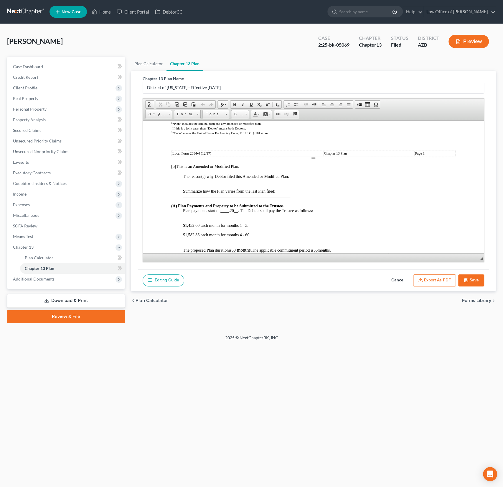
scroll to position [338, 0]
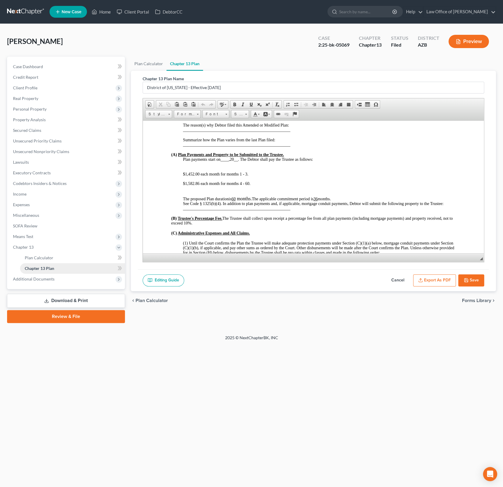
click at [44, 272] on link "Chapter 13 Plan" at bounding box center [72, 268] width 105 height 11
click at [44, 253] on link "Plan Calculator" at bounding box center [72, 257] width 105 height 11
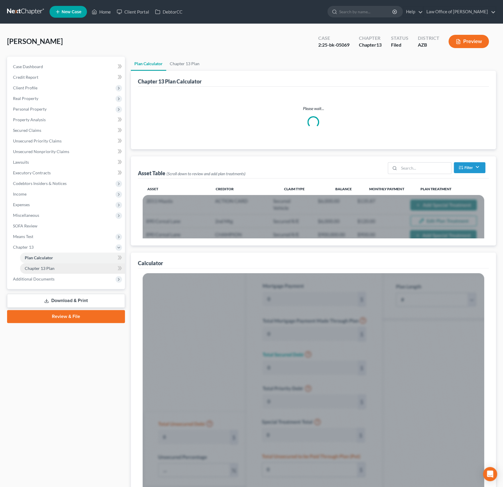
click at [43, 266] on span "Chapter 13 Plan" at bounding box center [40, 268] width 30 height 5
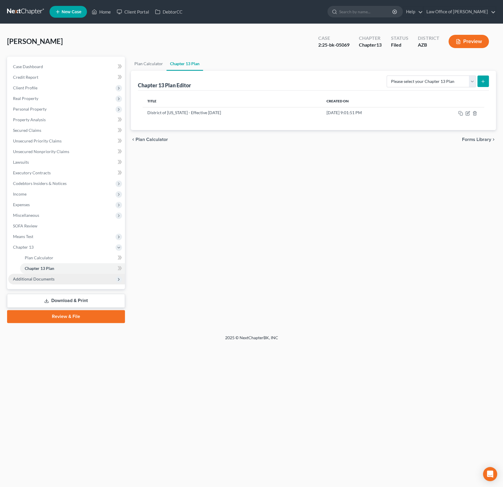
click at [42, 279] on span "Additional Documents" at bounding box center [34, 278] width 42 height 5
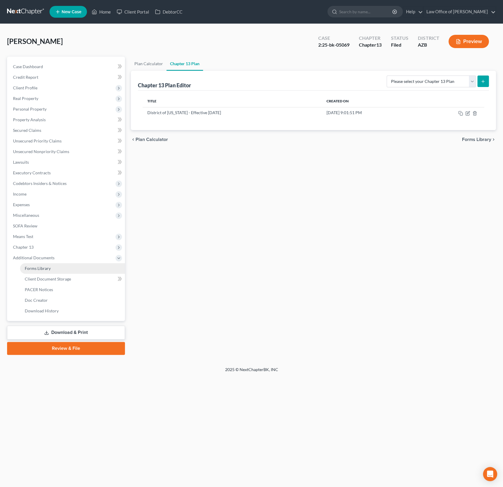
click at [39, 270] on span "Forms Library" at bounding box center [38, 268] width 26 height 5
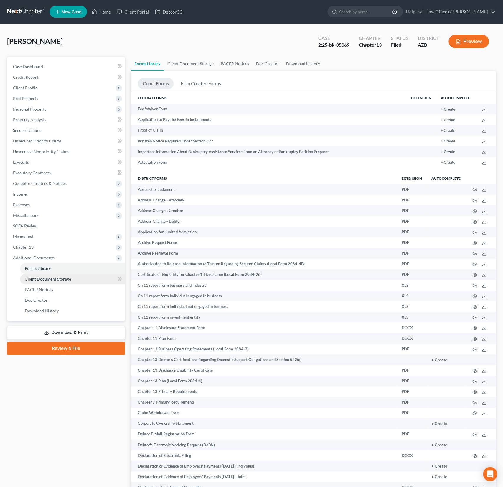
click at [44, 279] on span "Client Document Storage" at bounding box center [48, 278] width 46 height 5
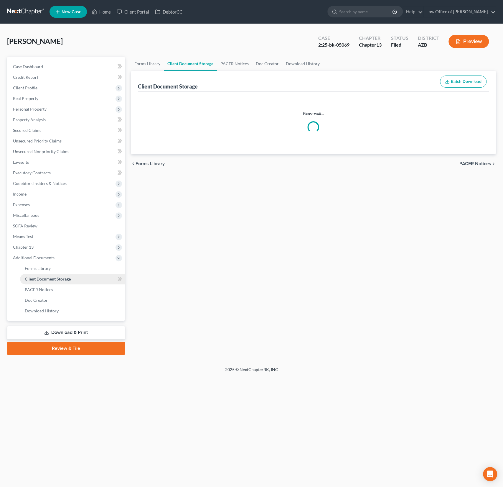
select select "18"
select select "9"
select select "14"
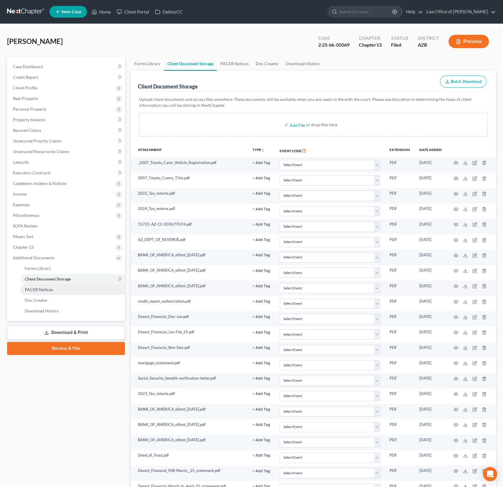
click at [43, 286] on link "PACER Notices" at bounding box center [72, 289] width 105 height 11
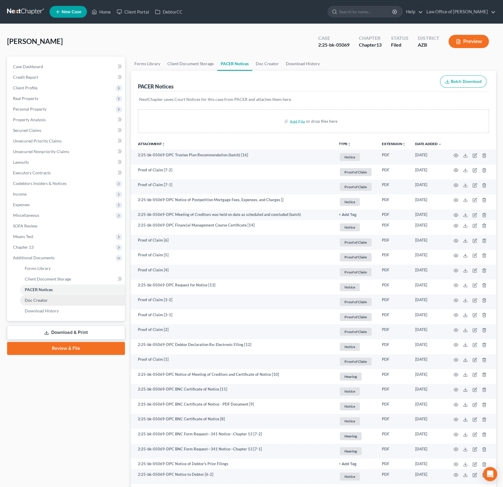
click at [48, 296] on link "Doc Creator" at bounding box center [72, 300] width 105 height 11
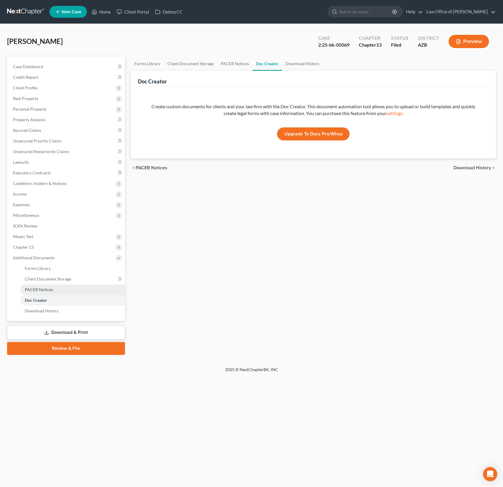
click at [49, 288] on span "PACER Notices" at bounding box center [39, 289] width 28 height 5
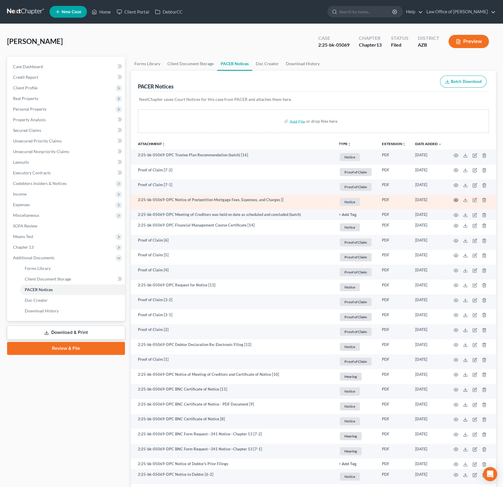
click at [455, 198] on icon "button" at bounding box center [456, 200] width 5 height 5
